Goal: Find specific page/section: Find specific page/section

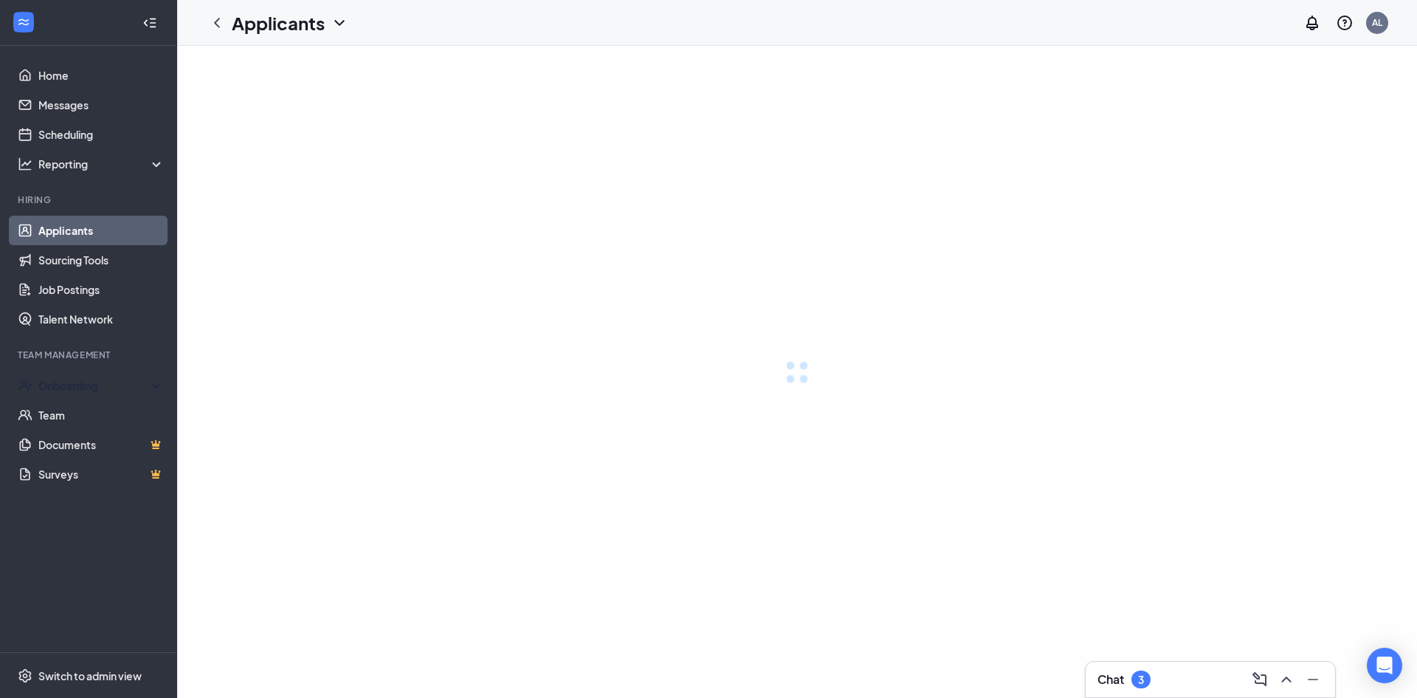
click at [74, 232] on link "Applicants" at bounding box center [101, 231] width 126 height 30
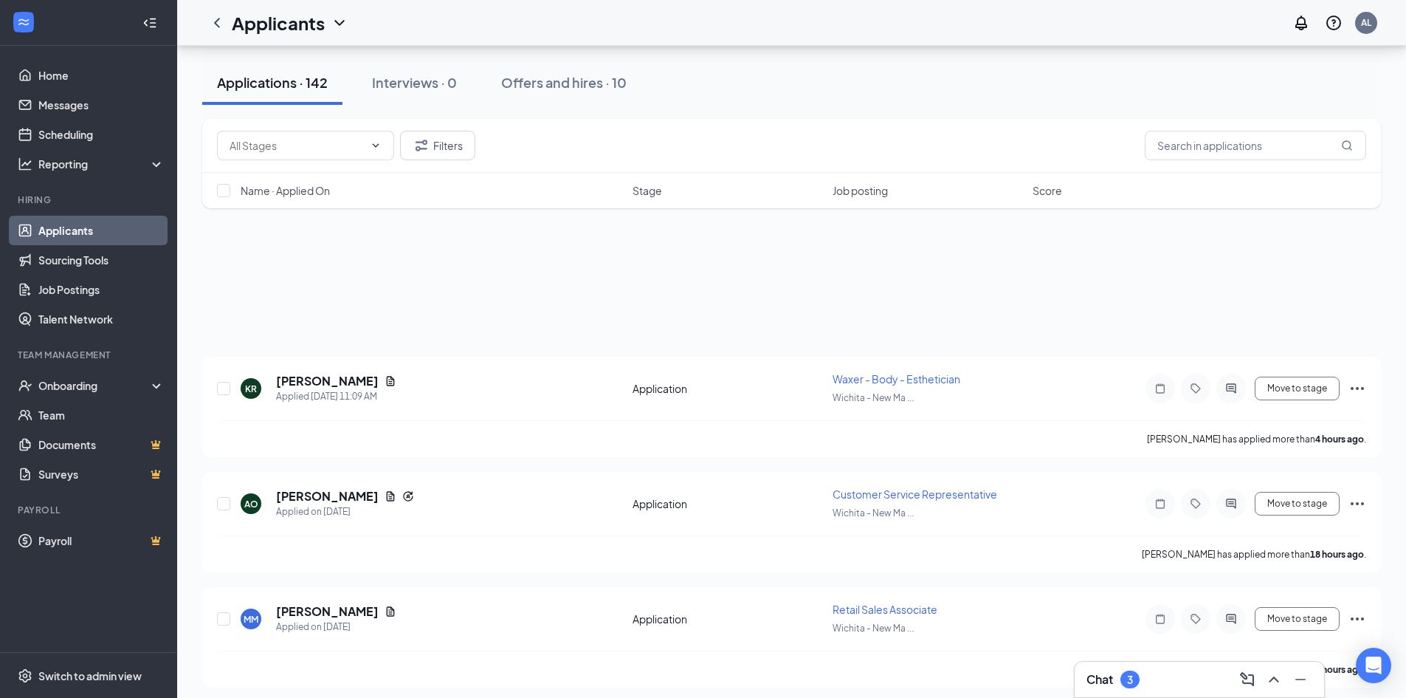
scroll to position [610, 0]
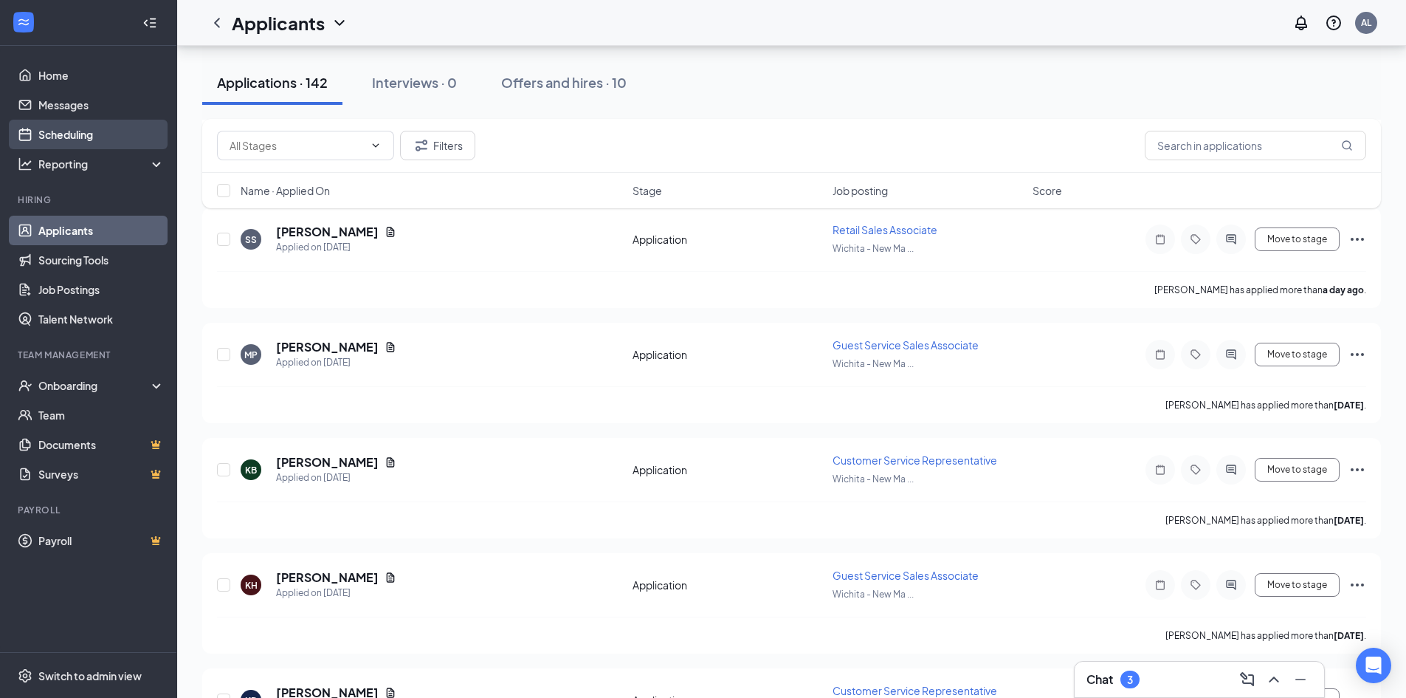
click at [117, 127] on link "Scheduling" at bounding box center [101, 135] width 126 height 30
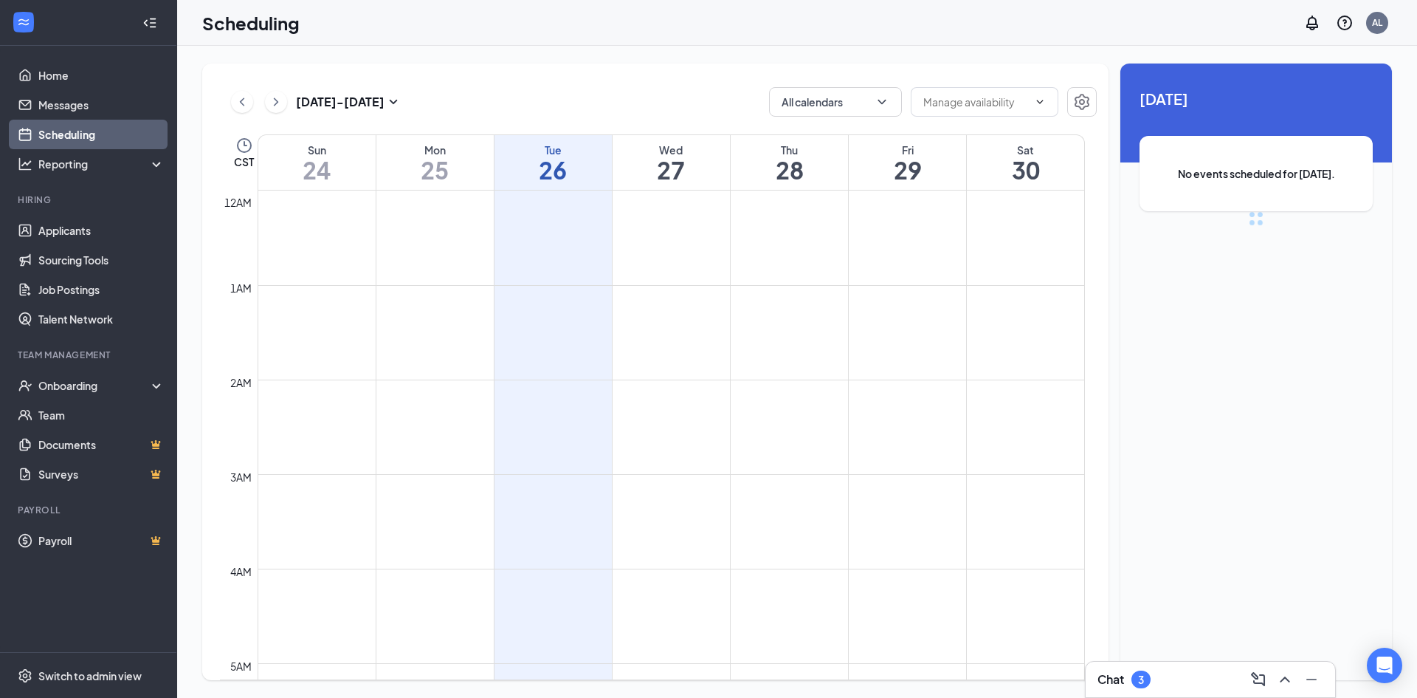
click at [314, 120] on div "[DATE] - [DATE] All calendars CST Sun 24 Mon 25 Tue 26 Wed 27 Thu 28 Fri 29 Sat…" at bounding box center [655, 371] width 906 height 616
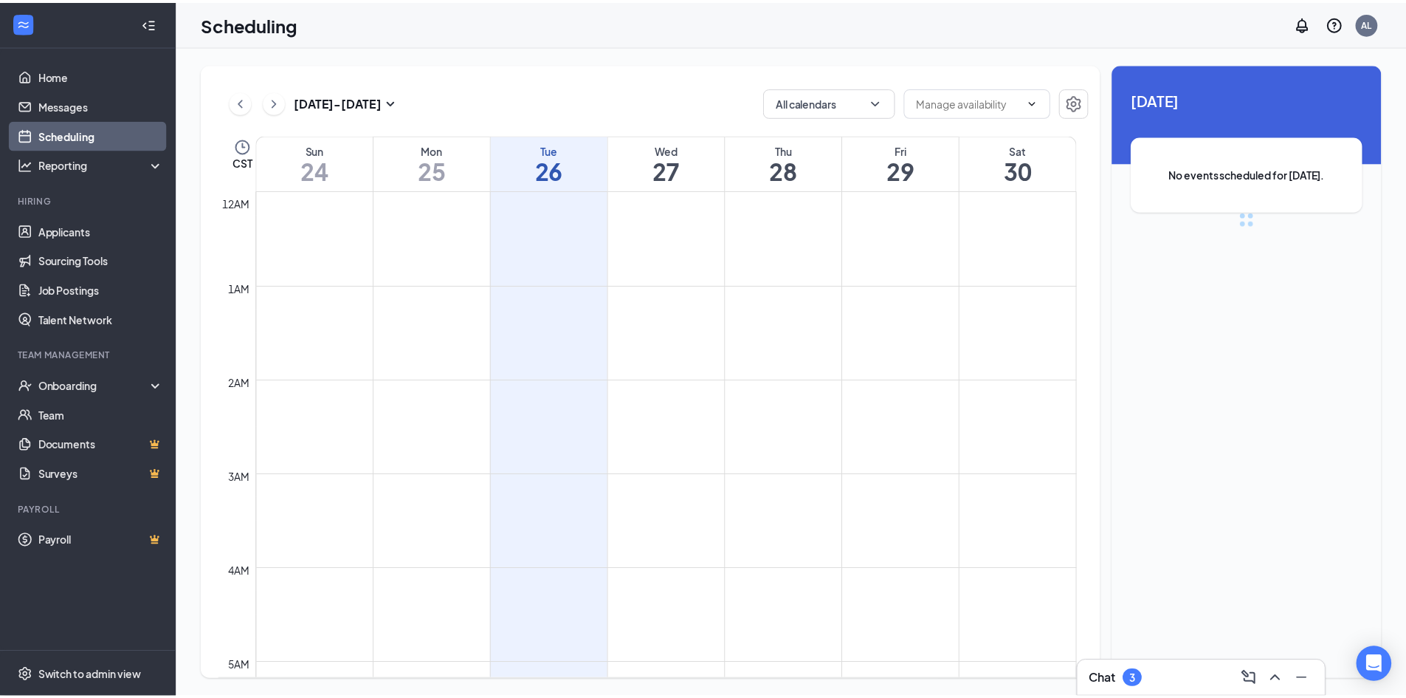
scroll to position [726, 0]
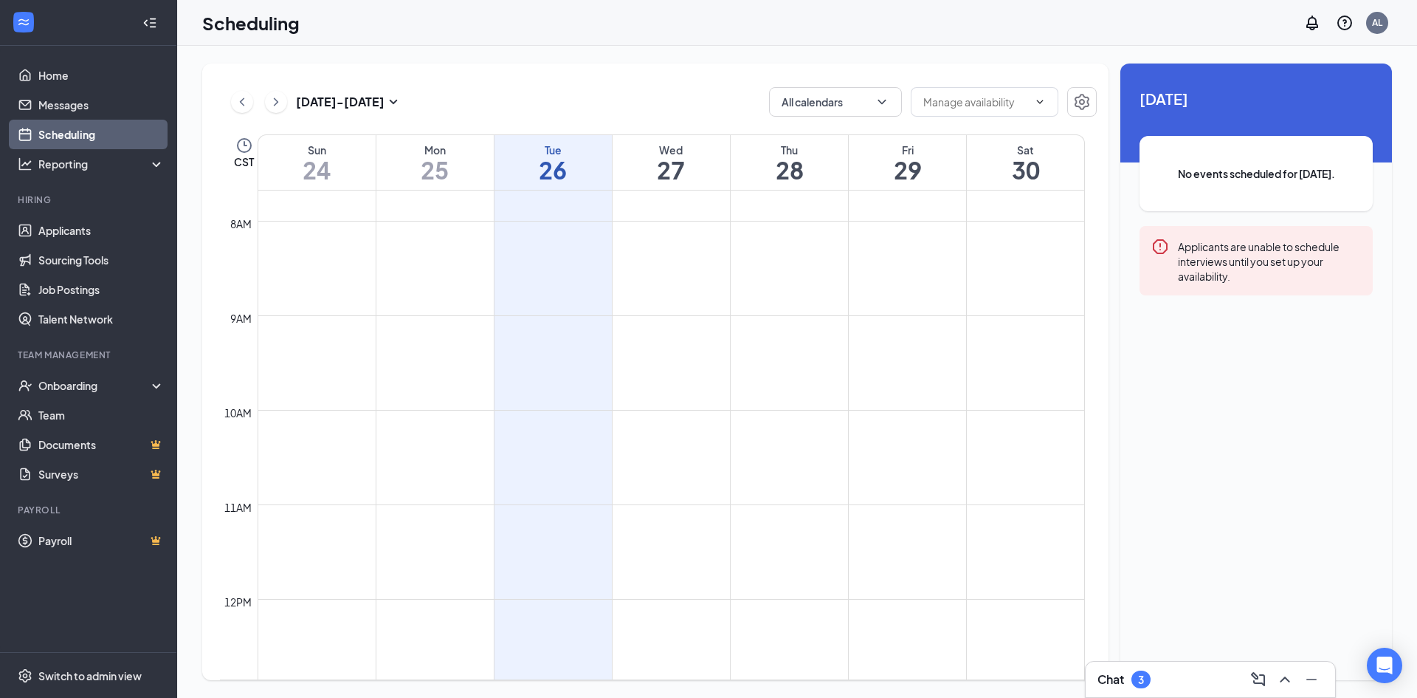
click at [531, 54] on div "[DATE] - [DATE] All calendars CST Sun 24 Mon 25 Tue 26 Wed 27 Thu 28 Fri 29 Sat…" at bounding box center [797, 372] width 1240 height 652
click at [78, 227] on link "Applicants" at bounding box center [101, 231] width 126 height 30
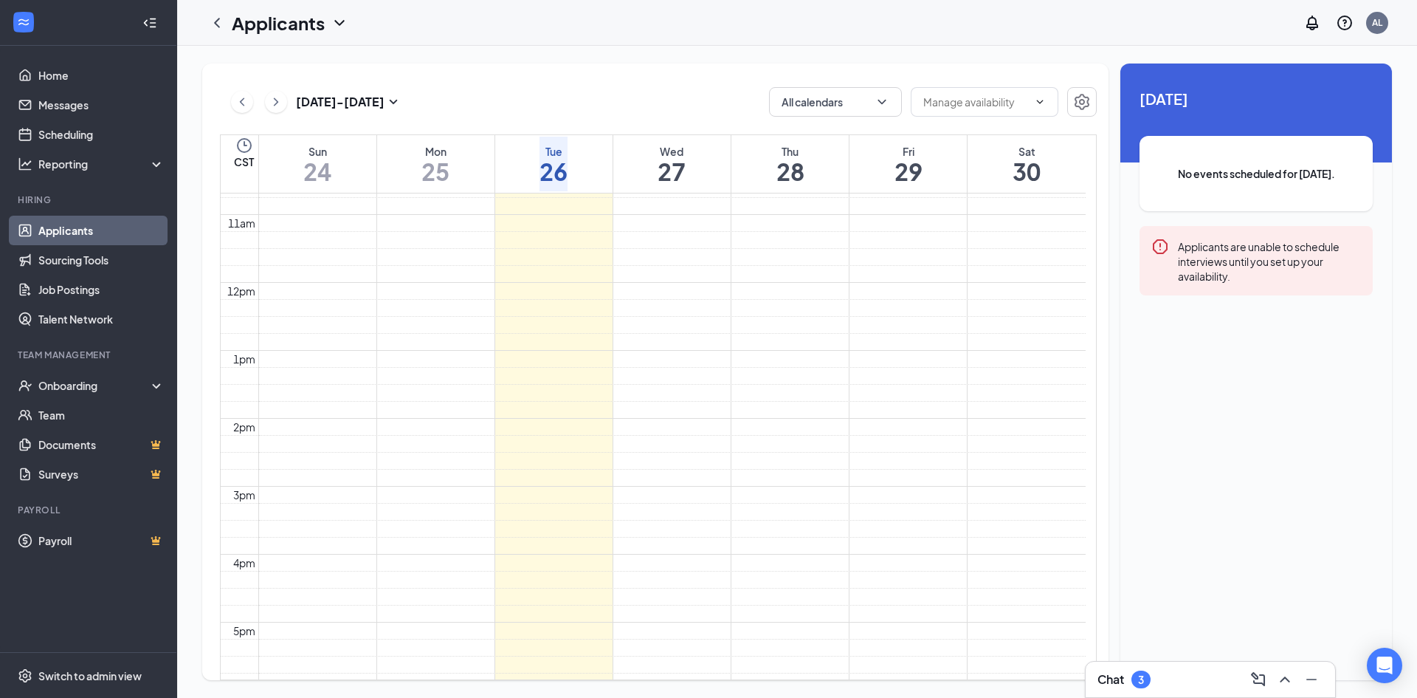
click at [78, 227] on link "Applicants" at bounding box center [101, 231] width 126 height 30
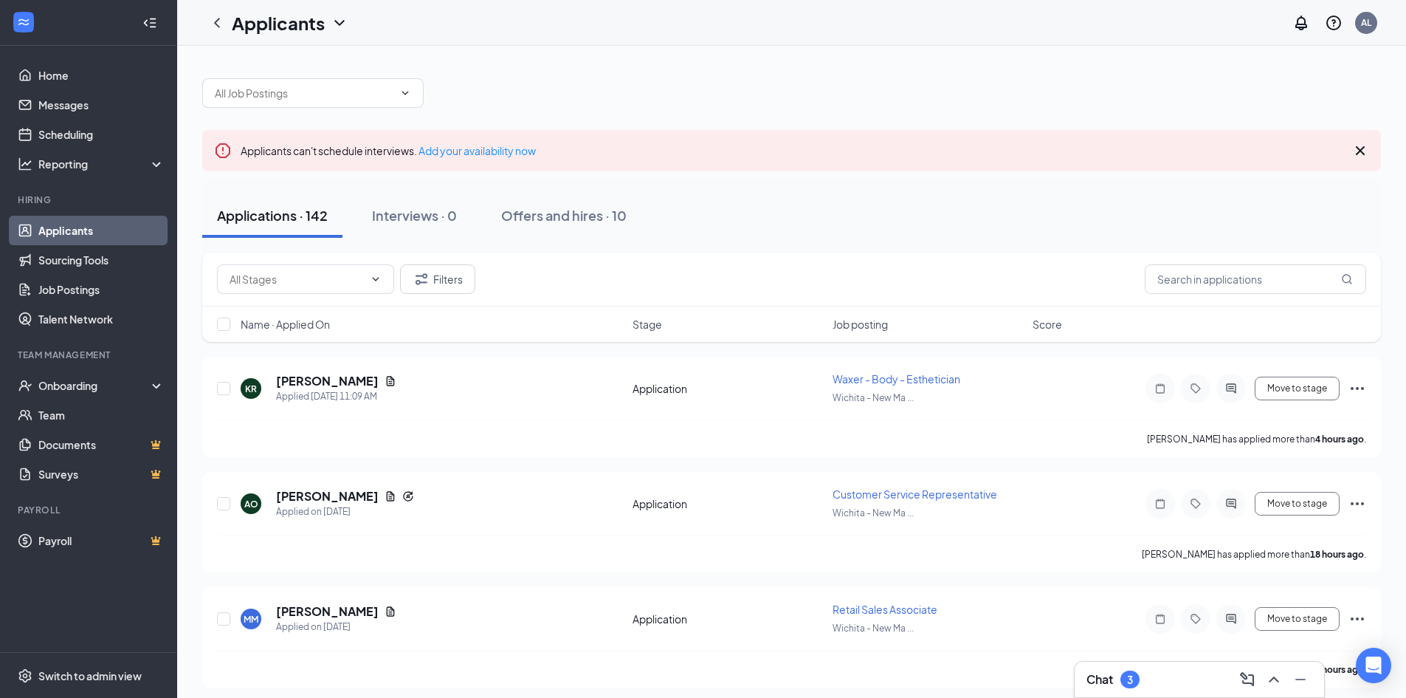
click at [38, 216] on link "Applicants" at bounding box center [101, 231] width 126 height 30
